Goal: Use online tool/utility

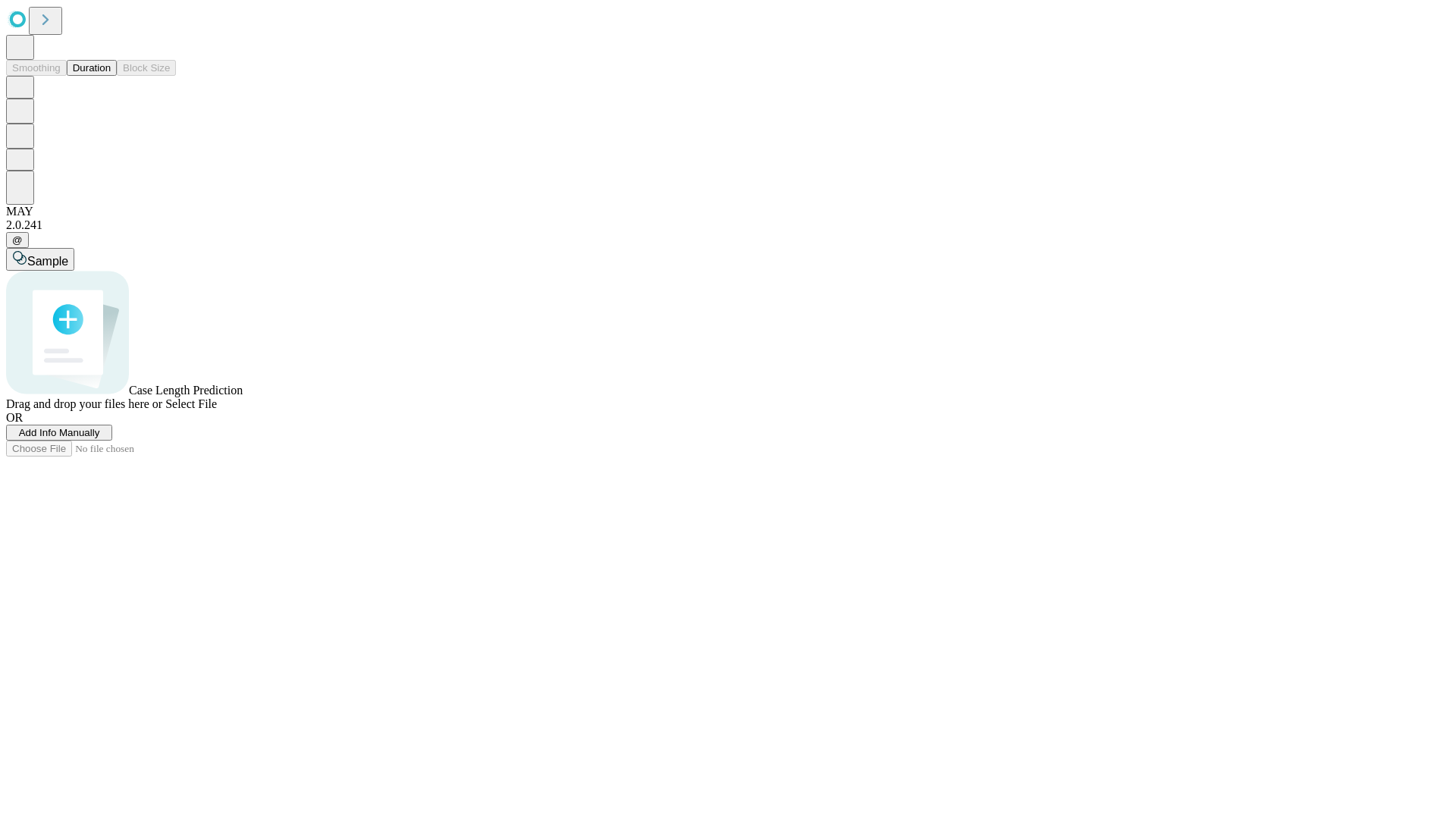
click at [111, 76] on button "Duration" at bounding box center [92, 67] width 50 height 16
click at [68, 255] on span "Sample" at bounding box center [47, 262] width 41 height 13
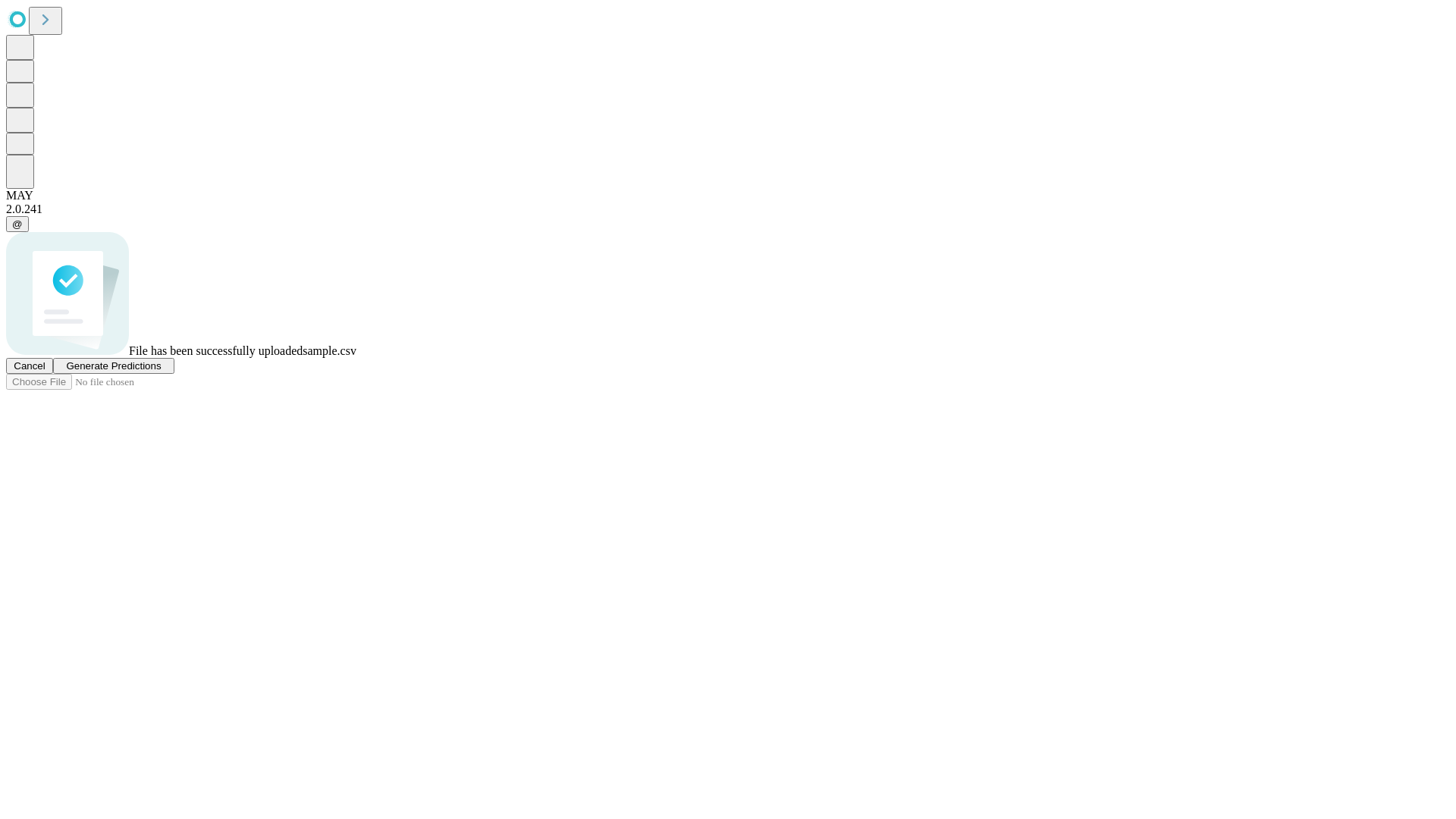
click at [161, 372] on span "Generate Predictions" at bounding box center [113, 366] width 94 height 12
